Goal: Information Seeking & Learning: Get advice/opinions

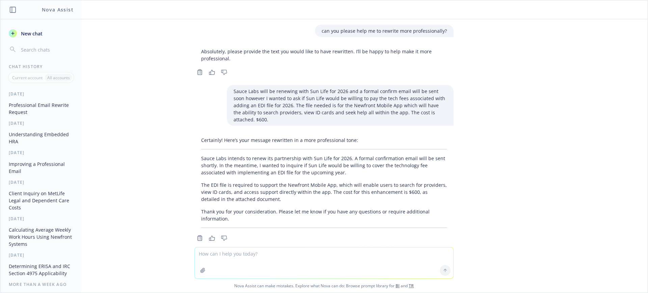
scroll to position [422, 0]
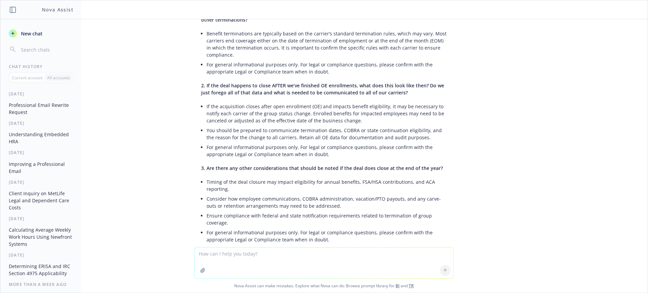
click at [208, 271] on textarea at bounding box center [324, 263] width 258 height 31
type textarea "can you help me word this better?"
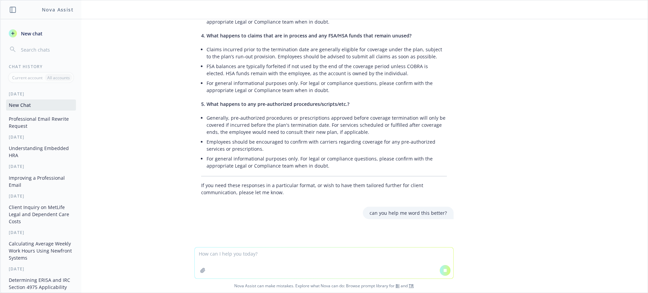
paste textarea "Delly has updated ADP so that this will not happen in the future. The 3 individ…"
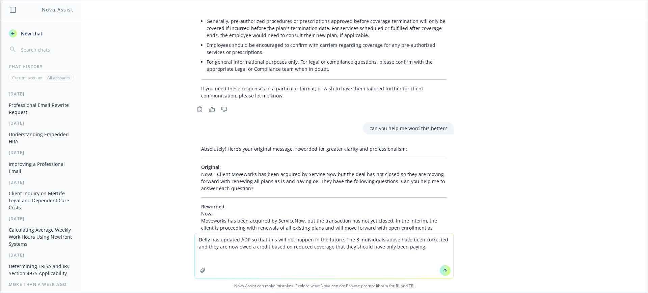
scroll to position [791, 0]
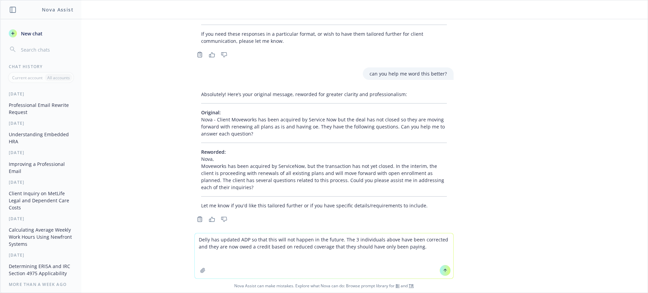
type textarea "Delly has updated ADP so that this will not happen in the future. The 3 individ…"
click at [444, 270] on button at bounding box center [445, 270] width 11 height 11
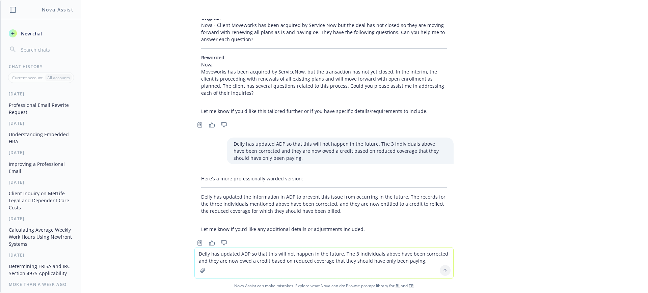
scroll to position [895, 0]
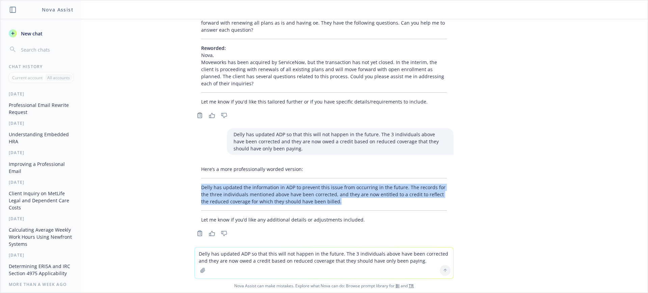
drag, startPoint x: 264, startPoint y: 191, endPoint x: 190, endPoint y: 182, distance: 75.0
click at [194, 182] on div "Here’s a more professionally worded version: Delly has updated the information …" at bounding box center [323, 194] width 259 height 63
copy p "Delly has updated the information in ADP to prevent this issue from occurring i…"
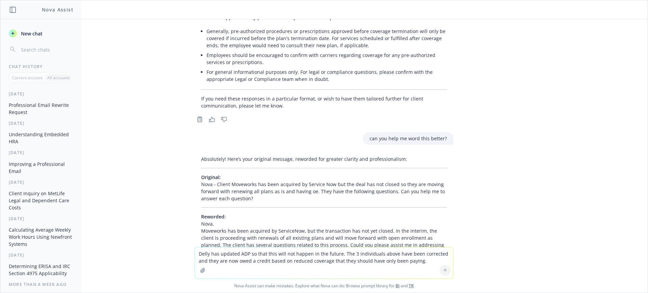
scroll to position [558, 0]
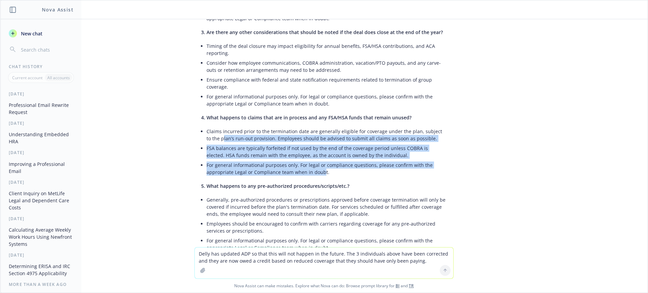
drag, startPoint x: 317, startPoint y: 164, endPoint x: 211, endPoint y: 133, distance: 110.4
click at [211, 133] on ul "Claims incurred prior to the termination date are generally eligible for covera…" at bounding box center [326, 151] width 240 height 51
click at [284, 145] on li "FSA balances are typically forfeited if not used by the end of the coverage per…" at bounding box center [326, 151] width 240 height 17
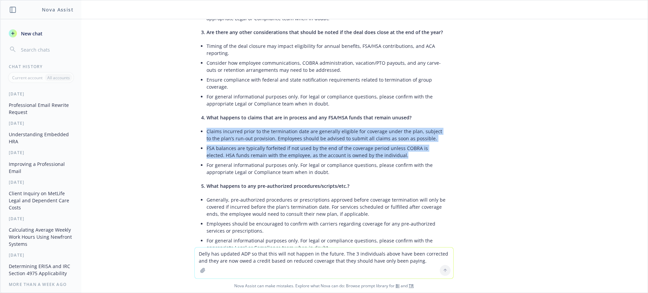
drag, startPoint x: 376, startPoint y: 148, endPoint x: 200, endPoint y: 125, distance: 177.9
click at [200, 125] on div "Thank you for providing the client’s questions. Below are professional draft re…" at bounding box center [323, 59] width 259 height 443
copy ul "Claims incurred prior to the termination date are generally eligible for covera…"
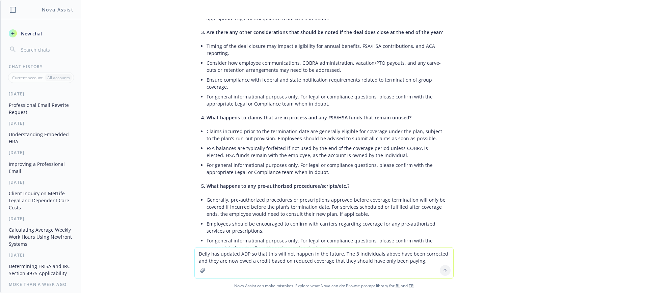
click at [274, 201] on li "Generally, pre-authorized procedures or prescriptions approved before coverage …" at bounding box center [326, 207] width 240 height 24
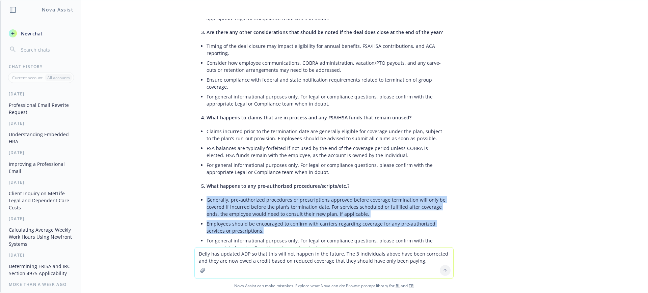
drag, startPoint x: 259, startPoint y: 223, endPoint x: 200, endPoint y: 194, distance: 65.8
click at [206, 195] on ul "Generally, pre-authorized procedures or prescriptions approved before coverage …" at bounding box center [326, 224] width 240 height 58
copy ul "Generally, pre-authorized procedures or prescriptions approved before coverage …"
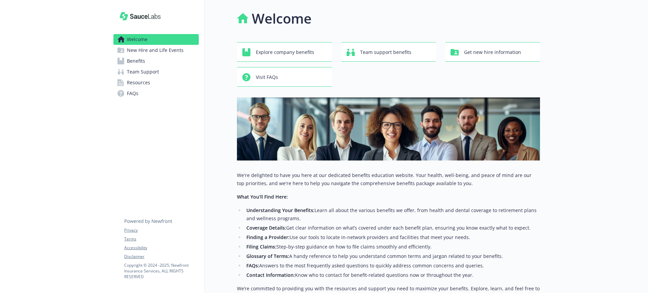
click at [147, 63] on link "Benefits" at bounding box center [155, 61] width 85 height 11
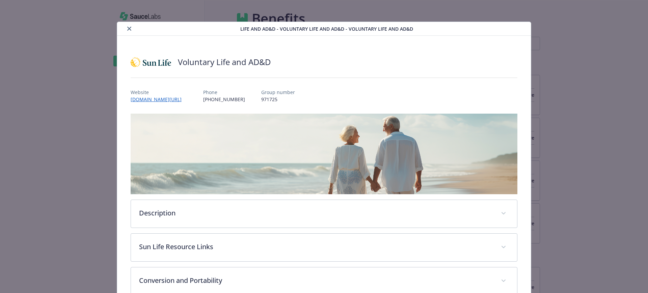
scroll to position [141, 0]
